Goal: Task Accomplishment & Management: Use online tool/utility

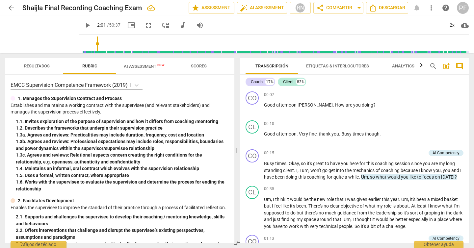
click at [10, 7] on span "arrow_back" at bounding box center [11, 8] width 8 height 8
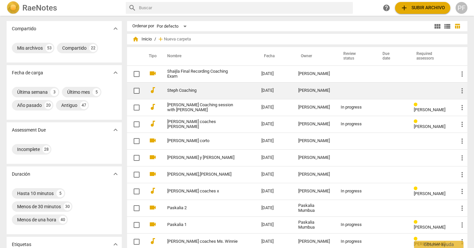
click at [194, 92] on link "Steph Coaching" at bounding box center [202, 90] width 70 height 5
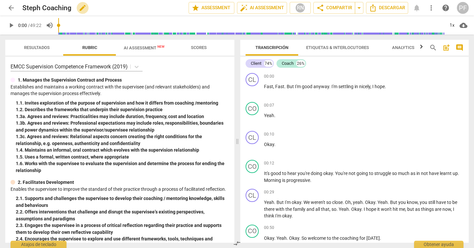
click at [81, 8] on span "edit" at bounding box center [83, 8] width 8 height 8
click at [23, 7] on input "Steph Coaching" at bounding box center [90, 8] width 137 height 13
click at [152, 8] on input "[PERSON_NAME] coaches Steph Coaching" at bounding box center [90, 8] width 137 height 13
type input "[PERSON_NAME] coaches"
click at [163, 7] on span "done" at bounding box center [166, 8] width 8 height 8
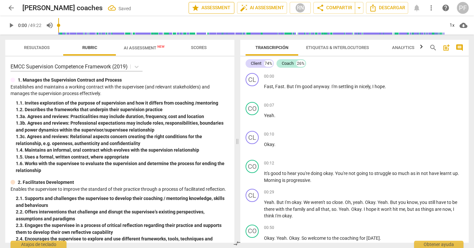
click at [218, 8] on span "star Assessment" at bounding box center [212, 8] width 40 height 8
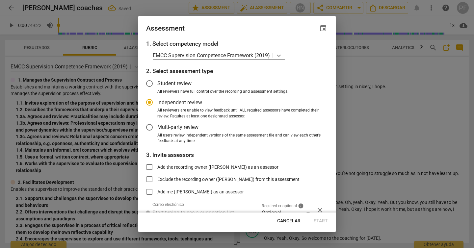
click at [279, 55] on icon at bounding box center [278, 55] width 7 height 7
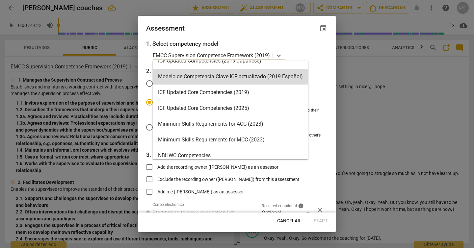
scroll to position [108, 0]
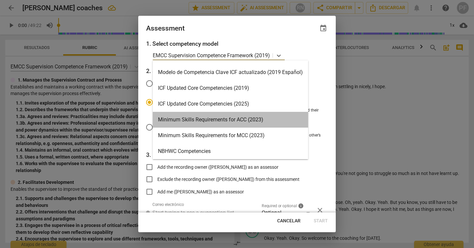
click at [249, 121] on div "Minimum Skills Requirements for ACC (2023)" at bounding box center [230, 120] width 155 height 16
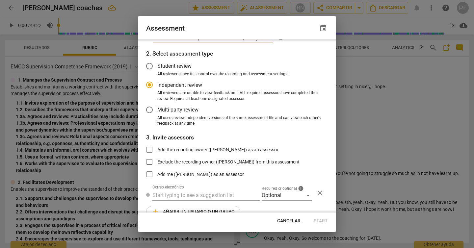
scroll to position [21, 0]
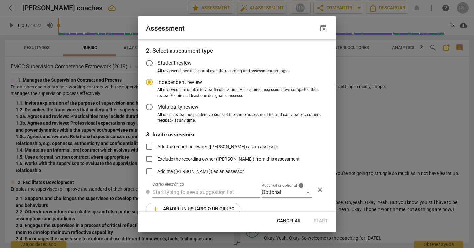
radio input "false"
click at [169, 147] on span "Add the recording owner ([PERSON_NAME]) as an assessor" at bounding box center [217, 147] width 121 height 7
click at [157, 147] on input "Add the recording owner ([PERSON_NAME]) as an assessor" at bounding box center [150, 147] width 16 height 16
checkbox input "true"
click at [320, 222] on span "Start" at bounding box center [321, 221] width 14 height 7
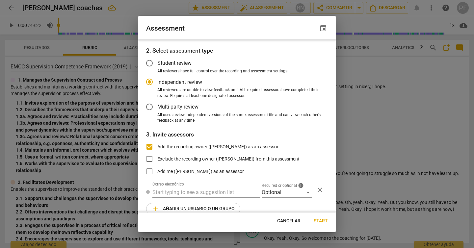
radio input "false"
type input "[PERSON_NAME] <[EMAIL_ADDRESS][DOMAIN_NAME]>"
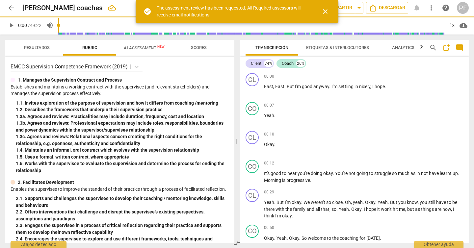
scroll to position [0, 0]
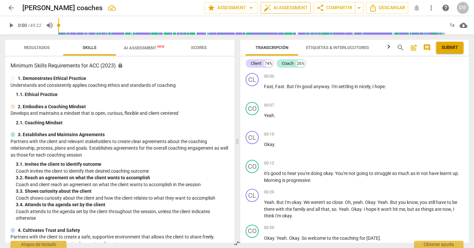
click at [291, 9] on span "auto_fix_high AI Assessment" at bounding box center [286, 8] width 44 height 8
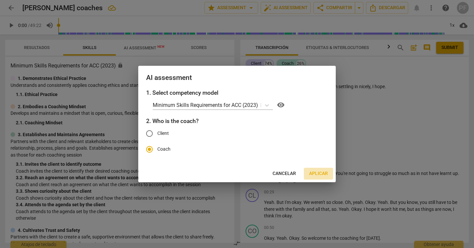
click at [316, 172] on span "Aplicar" at bounding box center [318, 173] width 19 height 7
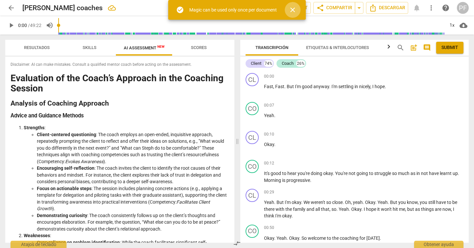
click at [290, 10] on span "close" at bounding box center [293, 10] width 8 height 8
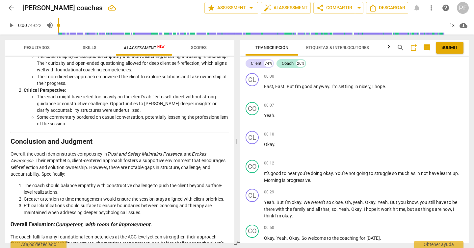
scroll to position [727, 0]
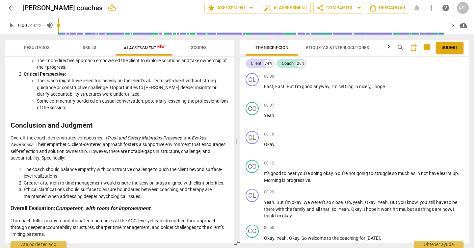
click at [56, 234] on p "The coach fulfills many foundational competencies at the ACC level yet can stre…" at bounding box center [120, 228] width 219 height 20
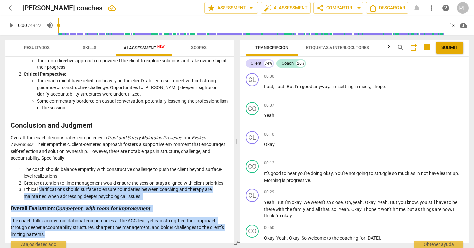
drag, startPoint x: 49, startPoint y: 234, endPoint x: 39, endPoint y: 190, distance: 44.6
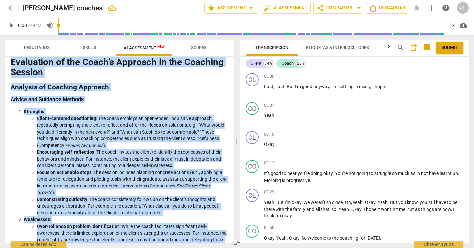
scroll to position [0, 0]
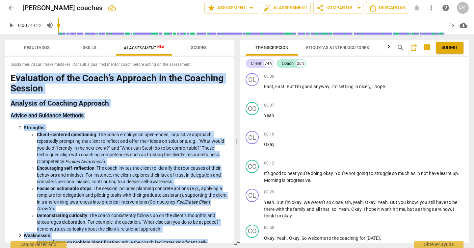
click at [13, 79] on h1 "Evaluation of the Coach’s Approach in the Coaching Session" at bounding box center [120, 83] width 219 height 20
click at [9, 78] on div "Disclaimer: AI can make mistakes. Consult a qualified mentor coach before actin…" at bounding box center [119, 150] width 229 height 186
copy div "Loremipsum do sit Ametc’a Elitsedd ei tem Incididu Utlabor Etdolore ma Aliquaen…"
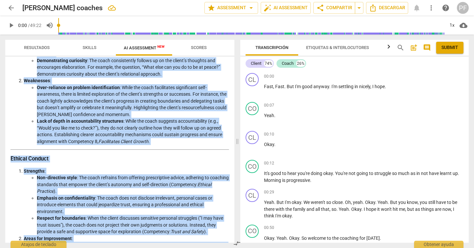
scroll to position [157, 0]
